Goal: Information Seeking & Learning: Learn about a topic

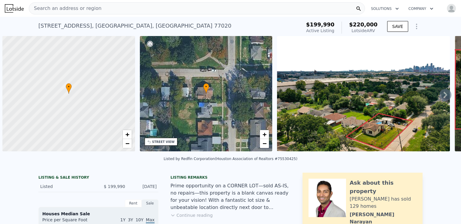
select select "30"
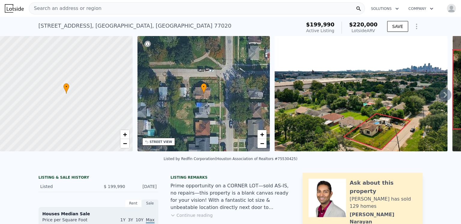
click at [81, 8] on span "Search an address or region" at bounding box center [65, 8] width 72 height 7
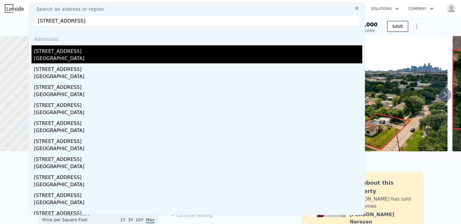
type input "[STREET_ADDRESS]"
click at [56, 54] on div "[STREET_ADDRESS]" at bounding box center [198, 50] width 329 height 10
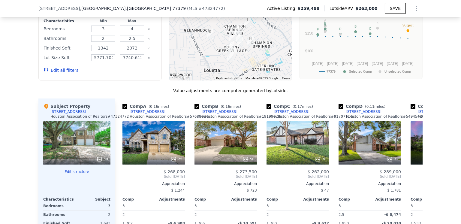
scroll to position [418, 0]
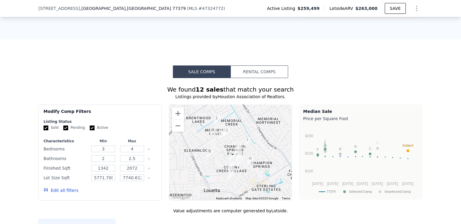
click at [257, 65] on button "Rental Comps" at bounding box center [260, 71] width 58 height 13
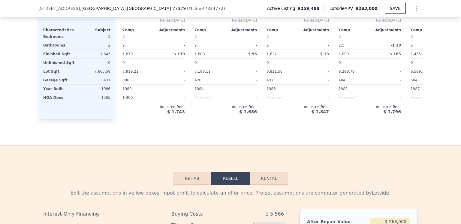
scroll to position [809, 0]
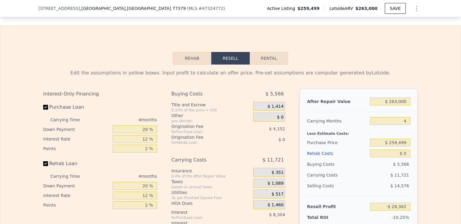
click at [275, 52] on button "Rental" at bounding box center [269, 58] width 38 height 13
select select "30"
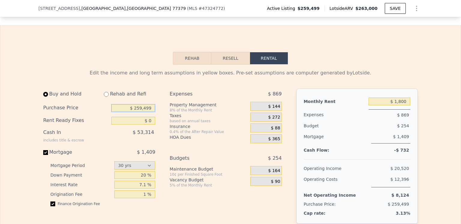
click at [150, 104] on input "$ 259,499" at bounding box center [133, 108] width 44 height 8
drag, startPoint x: 150, startPoint y: 101, endPoint x: 137, endPoint y: 102, distance: 13.2
click at [137, 104] on input "$ 259,499" at bounding box center [133, 108] width 44 height 8
click at [138, 104] on input "$ 130,000" at bounding box center [133, 108] width 44 height 8
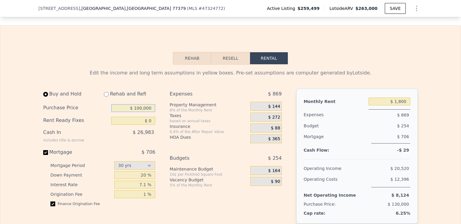
type input "$ 100,000"
click at [224, 135] on div "HOA Dues" at bounding box center [209, 138] width 78 height 9
click at [228, 53] on button "Resell" at bounding box center [230, 58] width 38 height 13
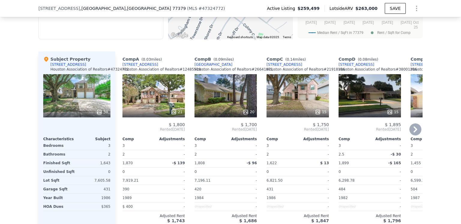
scroll to position [598, 0]
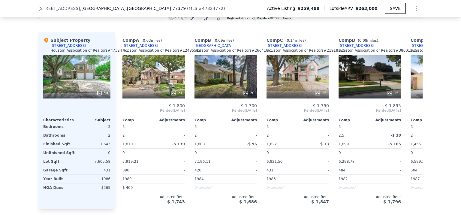
click at [97, 91] on icon at bounding box center [99, 93] width 4 height 4
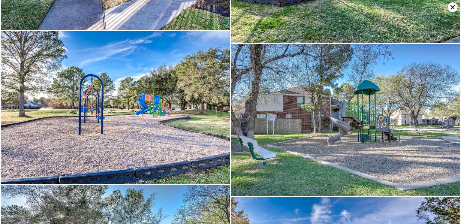
scroll to position [3056, 0]
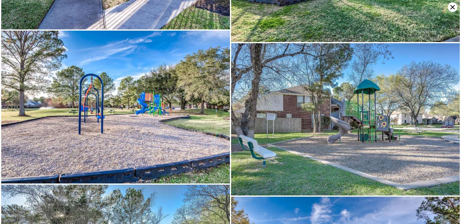
click at [452, 6] on icon at bounding box center [453, 7] width 4 height 4
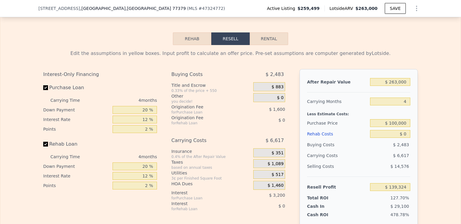
scroll to position [839, 0]
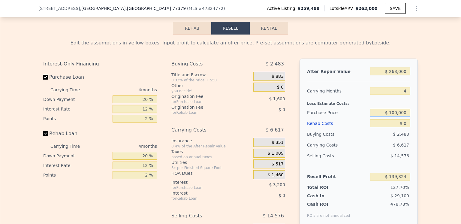
click at [396, 109] on input "$ 100,000" at bounding box center [390, 113] width 40 height 8
type input "$ 182,000"
click at [359, 144] on div "$ 6,617" at bounding box center [378, 145] width 63 height 11
type input "$ 53,115"
click at [314, 118] on div "Rehab Costs" at bounding box center [337, 123] width 61 height 11
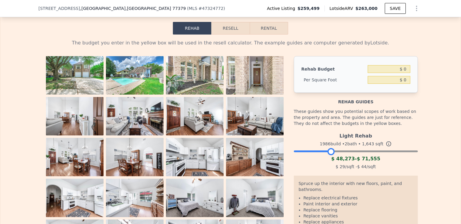
drag, startPoint x: 412, startPoint y: 147, endPoint x: 328, endPoint y: 147, distance: 83.8
click at [328, 148] on div at bounding box center [331, 151] width 7 height 7
click at [405, 65] on input "$ 0" at bounding box center [389, 69] width 43 height 8
type input "$ 50,000"
click at [416, 61] on div "The budget you enter in the yellow box will be used in the resell calculator. T…" at bounding box center [230, 146] width 384 height 223
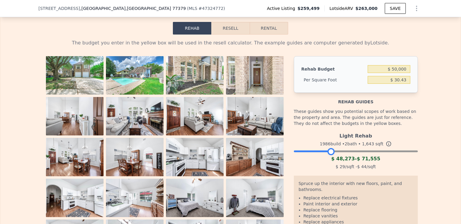
type input "$ 30.43"
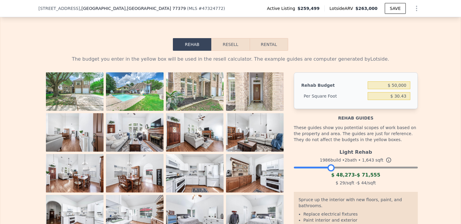
scroll to position [809, 0]
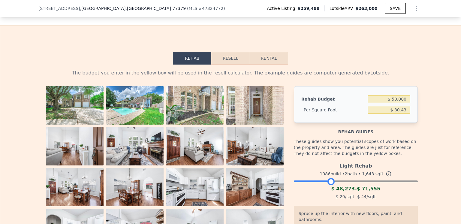
click at [227, 53] on button "Resell" at bounding box center [230, 58] width 38 height 13
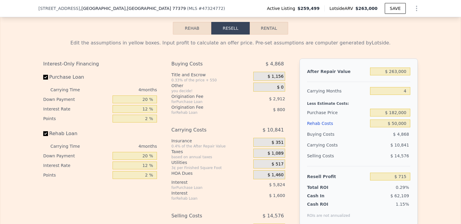
scroll to position [839, 0]
click at [396, 109] on input "$ 182,000" at bounding box center [390, 113] width 40 height 8
type input "$ 150,000"
click at [363, 140] on div "$ 10,841" at bounding box center [378, 145] width 63 height 11
type input "$ 34,357"
